Goal: Contribute content: Add original content to the website for others to see

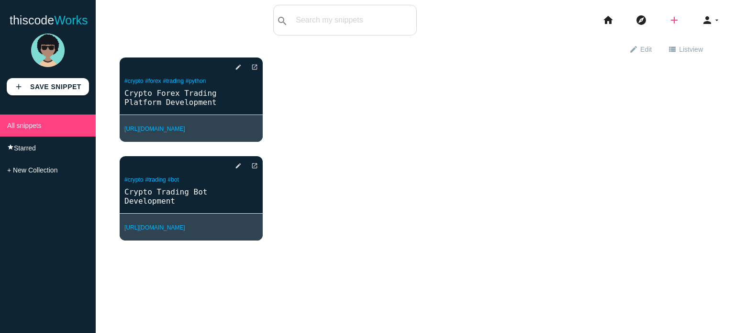
click at [668, 18] on icon "add" at bounding box center [673, 20] width 11 height 31
click at [669, 45] on icon "link" at bounding box center [674, 41] width 11 height 11
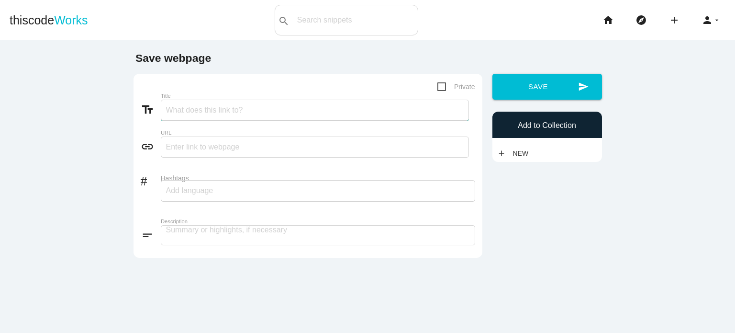
click at [168, 117] on input "Title" at bounding box center [315, 110] width 308 height 21
paste input "Betway Clone Script - Addus"
type input "Betway Clone Script - Addus"
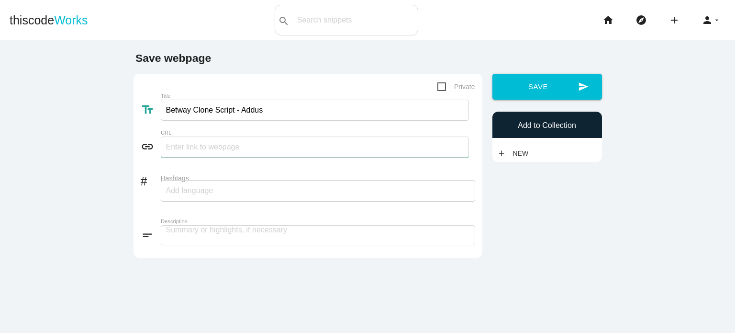
click at [166, 148] on input "text" at bounding box center [315, 146] width 308 height 21
paste input "[URL][DOMAIN_NAME]"
type input "[URL][DOMAIN_NAME]"
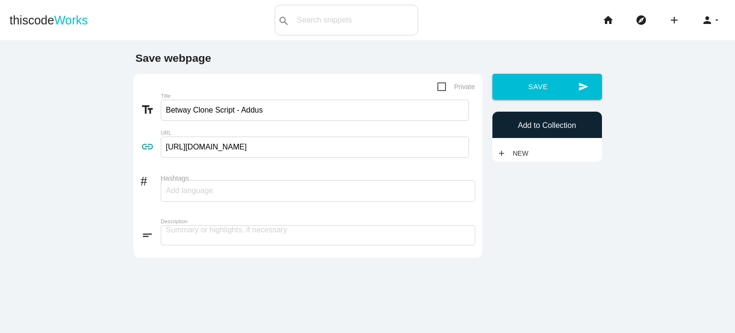
click at [192, 191] on input "Hashtags" at bounding box center [194, 190] width 57 height 20
type input "betway"
type input "clone"
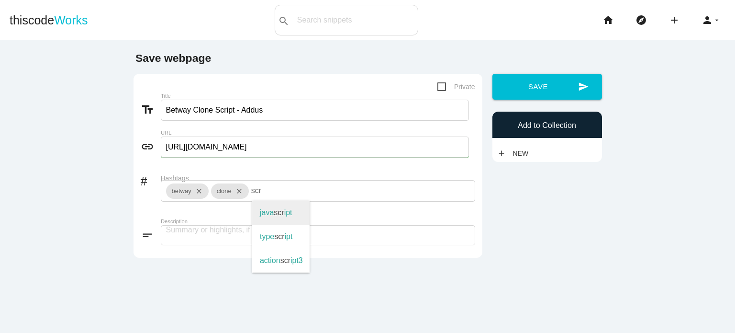
click at [275, 211] on span "scr" at bounding box center [279, 212] width 10 height 8
type input "javascript"
click at [231, 240] on textarea at bounding box center [318, 235] width 314 height 20
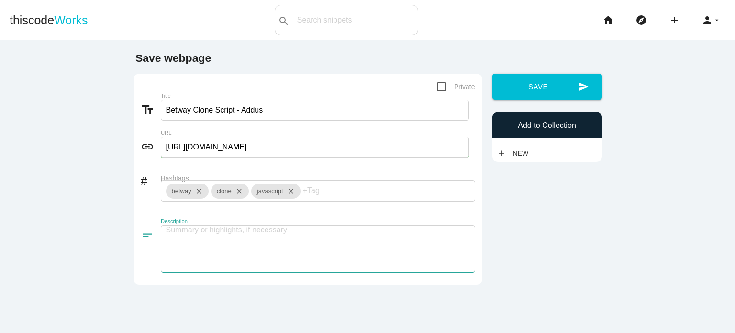
paste textarea "Betway Clone Script by Addus is a high-performance sports betting platform fram…"
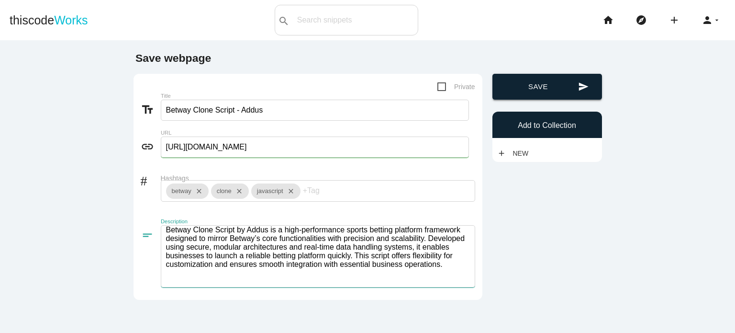
type textarea "Betway Clone Script by Addus is a high-performance sports betting platform fram…"
click at [532, 87] on button "send Save" at bounding box center [547, 87] width 110 height 26
